Goal: Book appointment/travel/reservation

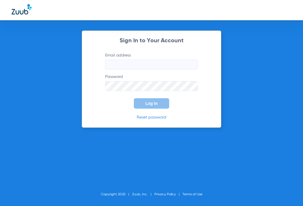
type input "[EMAIL_ADDRESS][DOMAIN_NAME]"
click at [150, 99] on button "Log In" at bounding box center [151, 103] width 35 height 10
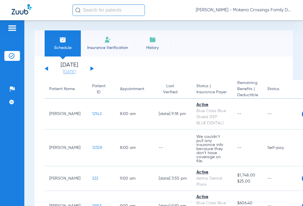
click at [73, 72] on link "[DATE]" at bounding box center [69, 72] width 35 height 6
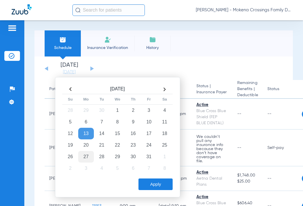
click at [87, 154] on td "27" at bounding box center [86, 157] width 16 height 12
click at [168, 184] on button "Apply" at bounding box center [156, 185] width 34 height 12
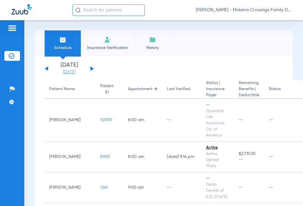
click at [68, 71] on link "[DATE]" at bounding box center [69, 72] width 35 height 6
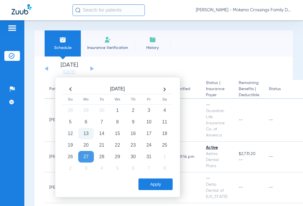
click at [85, 136] on td "13" at bounding box center [86, 134] width 16 height 12
click at [160, 186] on button "Apply" at bounding box center [156, 185] width 34 height 12
